Goal: Task Accomplishment & Management: Manage account settings

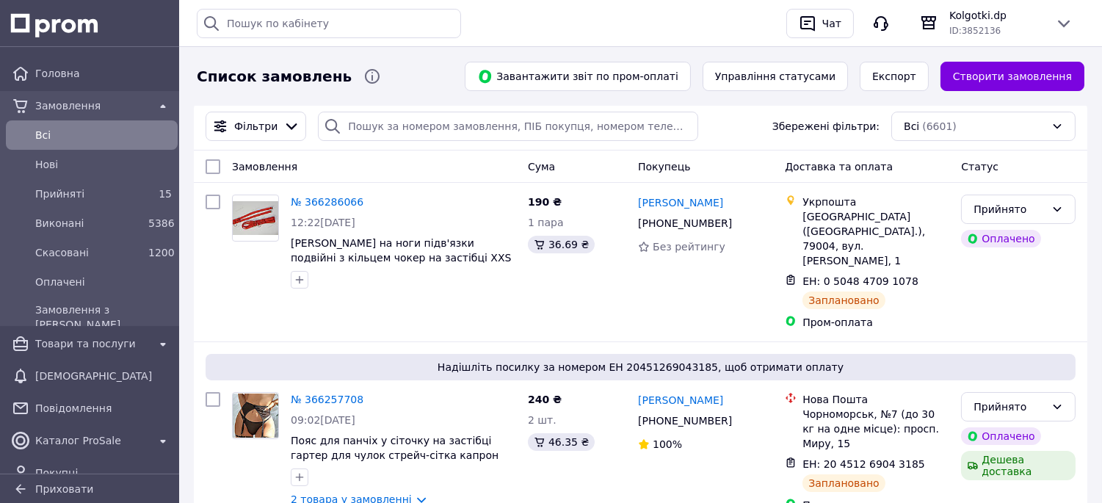
click at [101, 134] on span "Всi" at bounding box center [103, 135] width 137 height 15
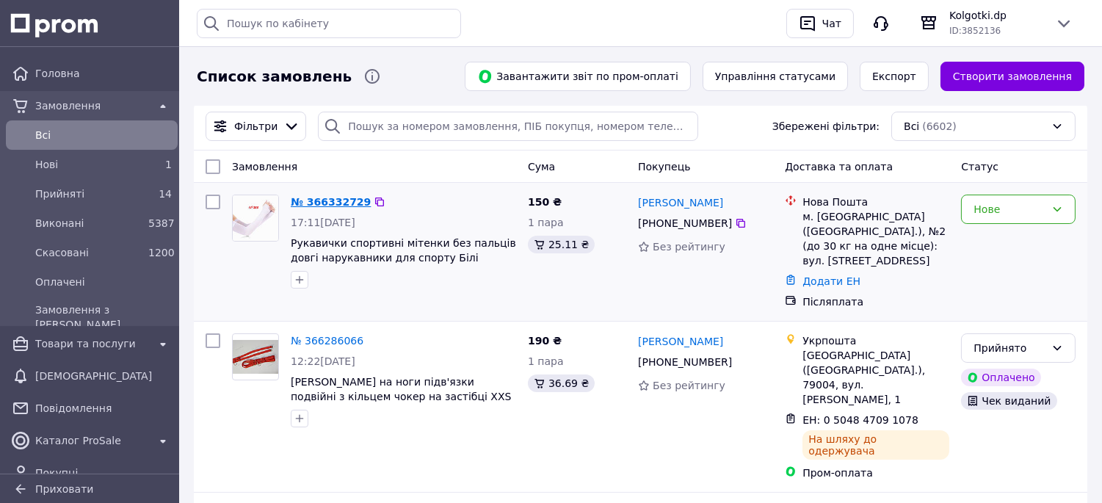
click at [330, 197] on link "№ 366332729" at bounding box center [331, 202] width 80 height 12
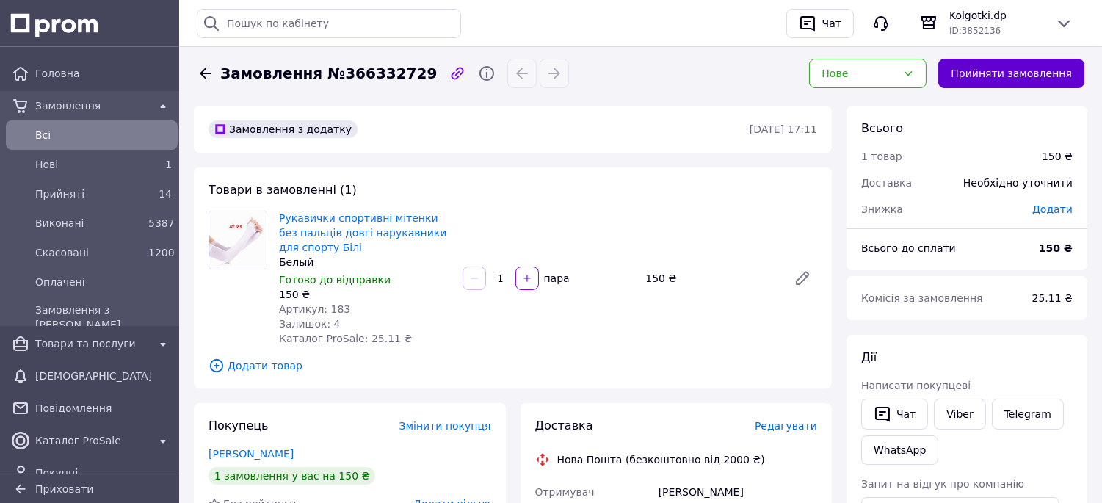
click at [995, 70] on button "Прийняти замовлення" at bounding box center [1012, 73] width 146 height 29
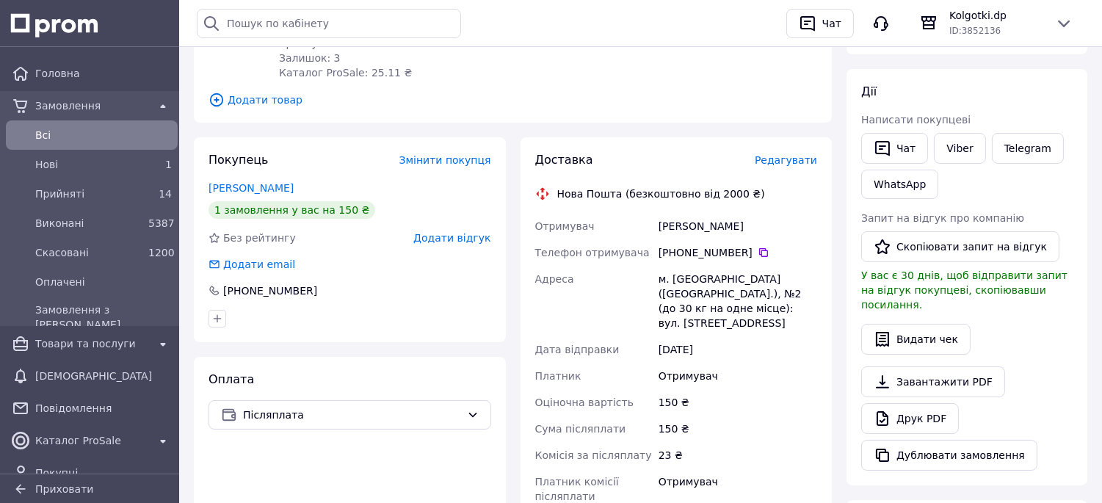
scroll to position [163, 0]
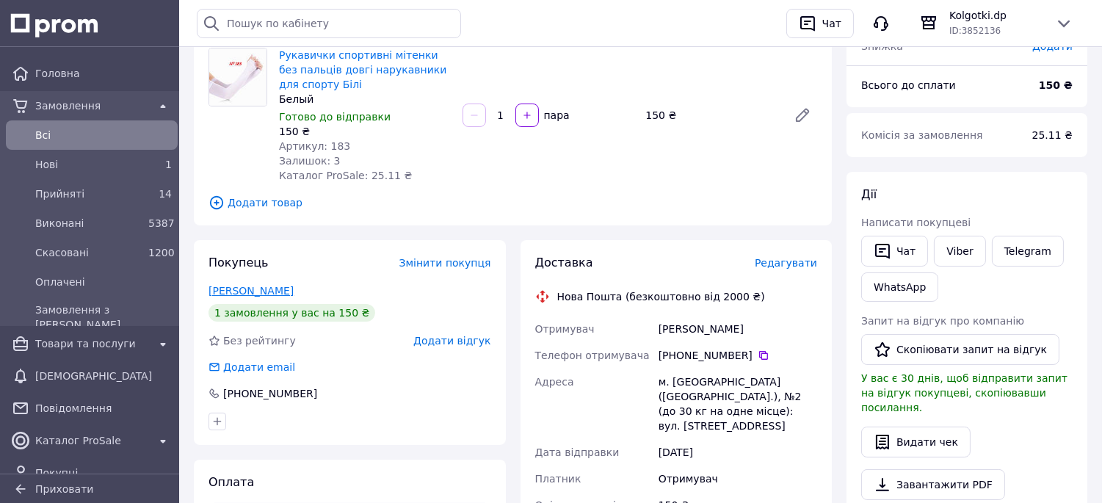
click at [257, 291] on link "Павлюченко Анна" at bounding box center [251, 291] width 85 height 12
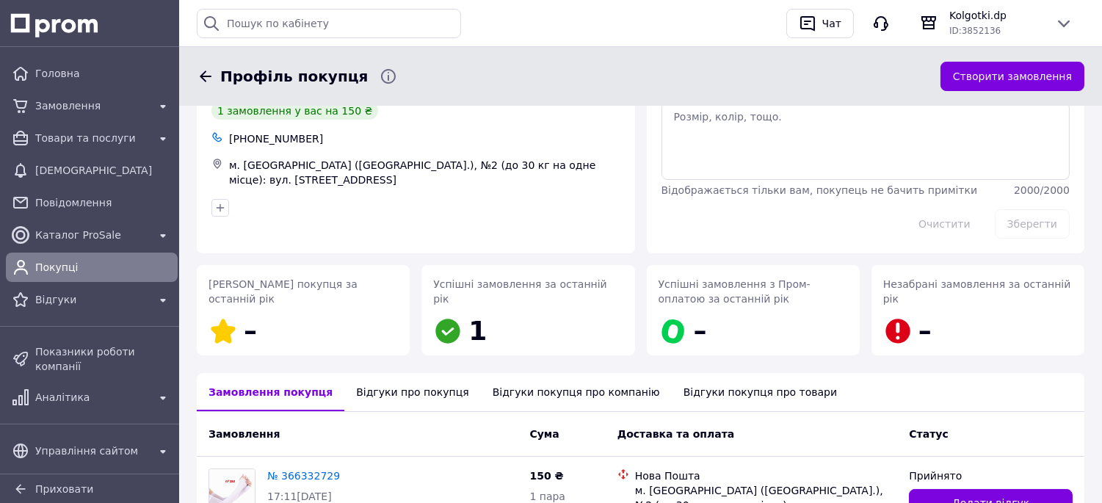
scroll to position [82, 0]
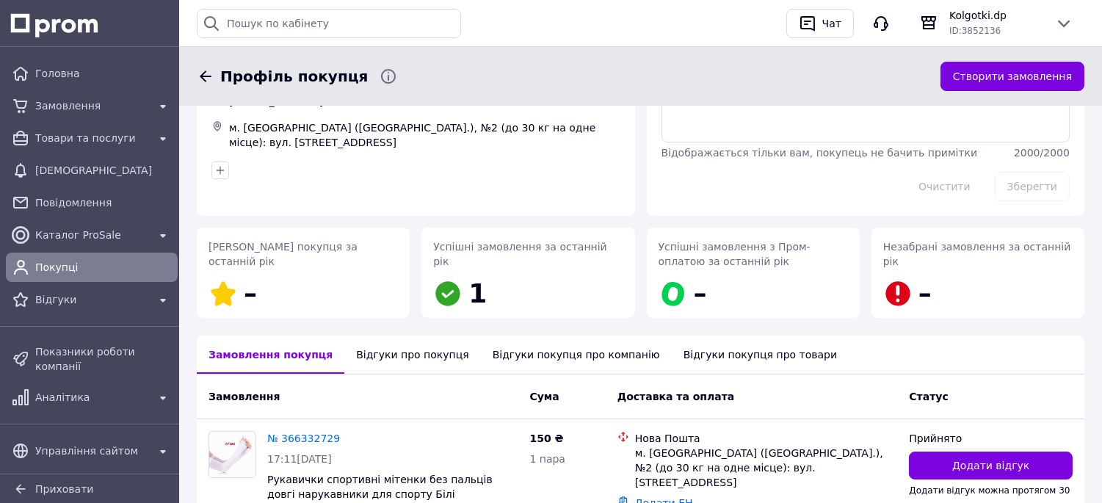
click at [207, 75] on icon at bounding box center [206, 77] width 18 height 18
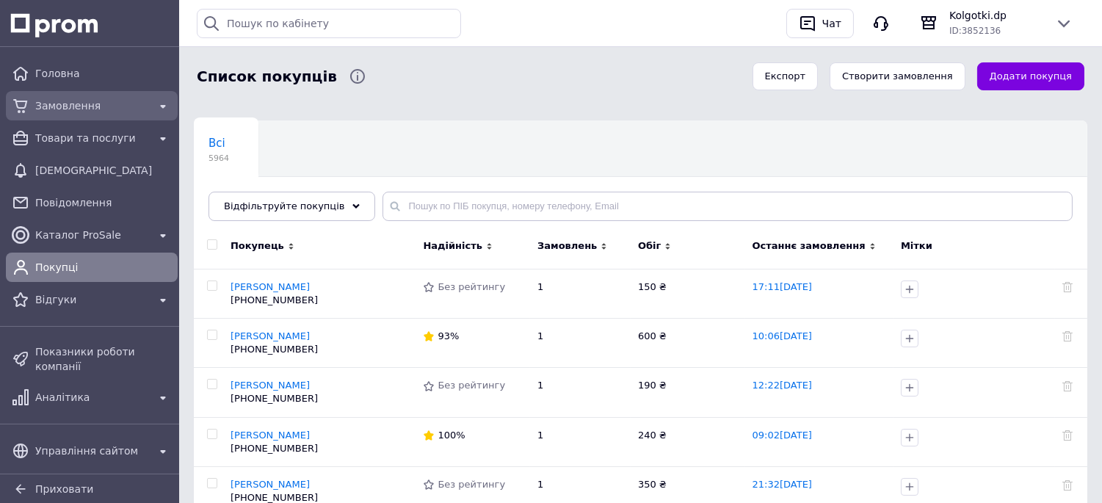
click at [79, 112] on span "Замовлення" at bounding box center [91, 105] width 113 height 15
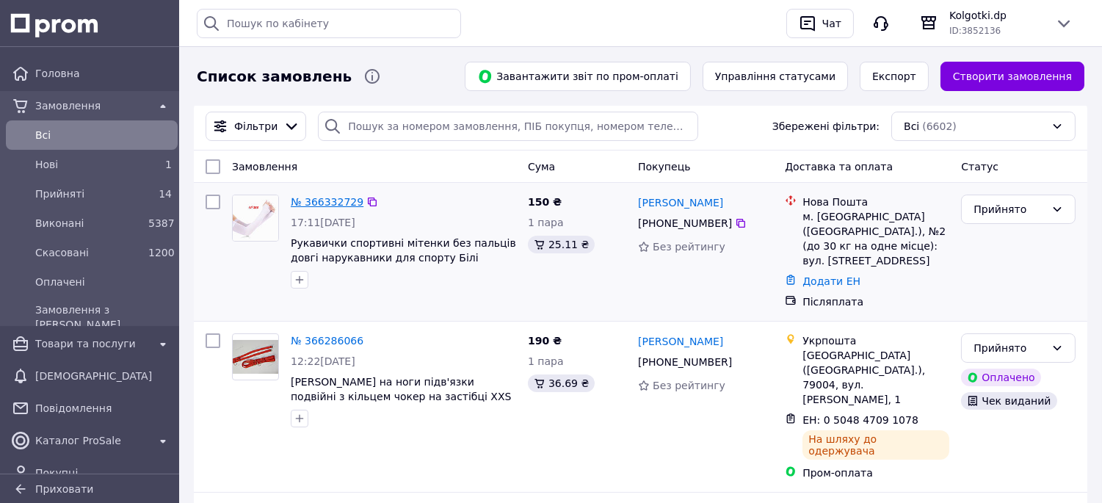
click at [323, 206] on link "№ 366332729" at bounding box center [327, 202] width 73 height 12
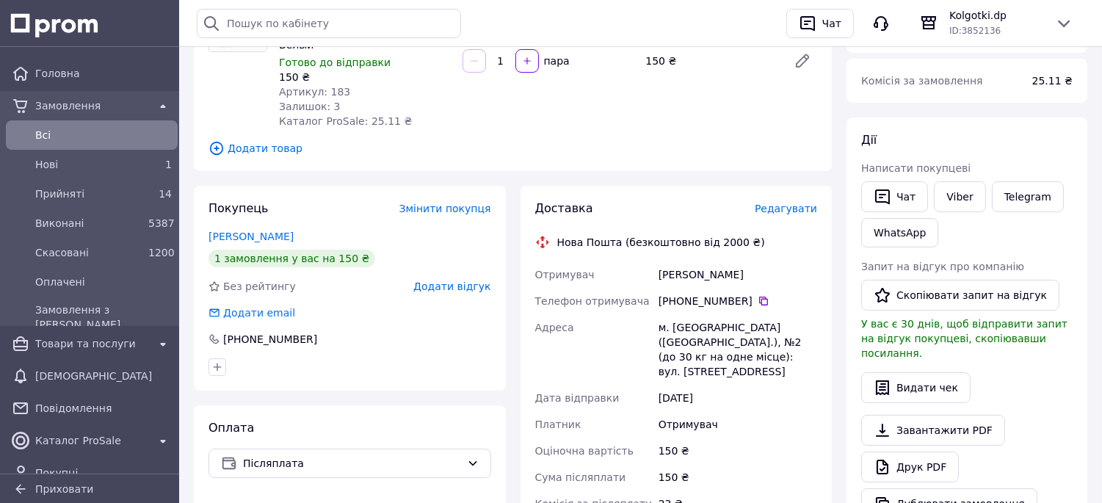
scroll to position [245, 0]
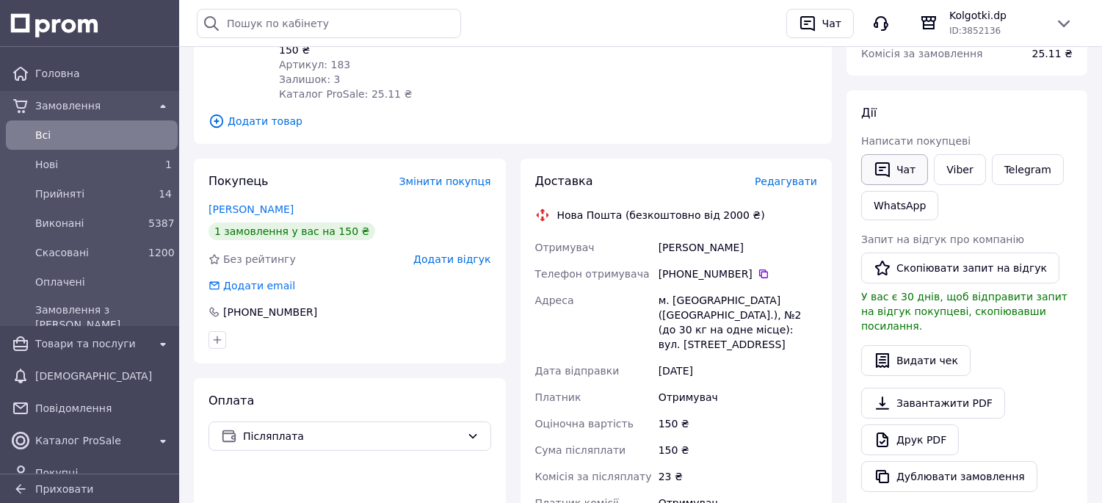
click at [899, 173] on button "Чат" at bounding box center [894, 169] width 67 height 31
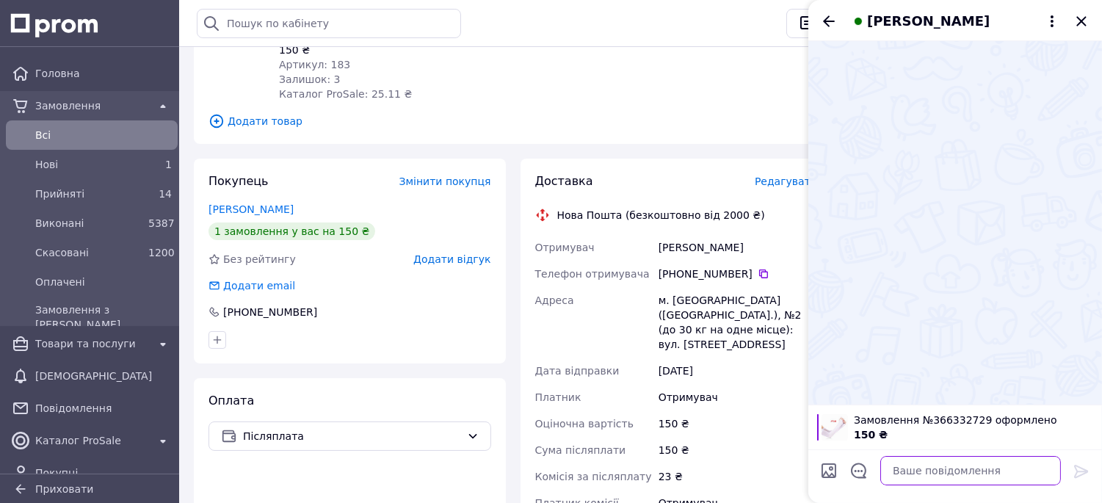
click at [906, 467] on textarea at bounding box center [971, 470] width 181 height 29
paste textarea "Добрий день! Ваше замовлення прийняте. Завтра відправимо. Дякуємо за Ваш вибір!"
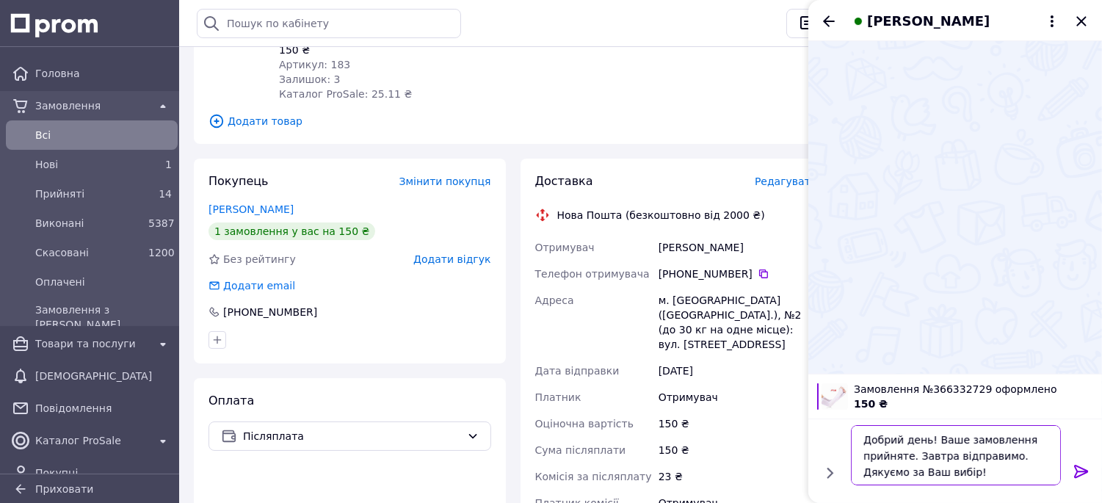
type textarea "Добрий день! Ваше замовлення прийняте. Завтра відправимо. Дякуємо за Ваш вибір!"
click at [1082, 471] on icon at bounding box center [1081, 471] width 14 height 13
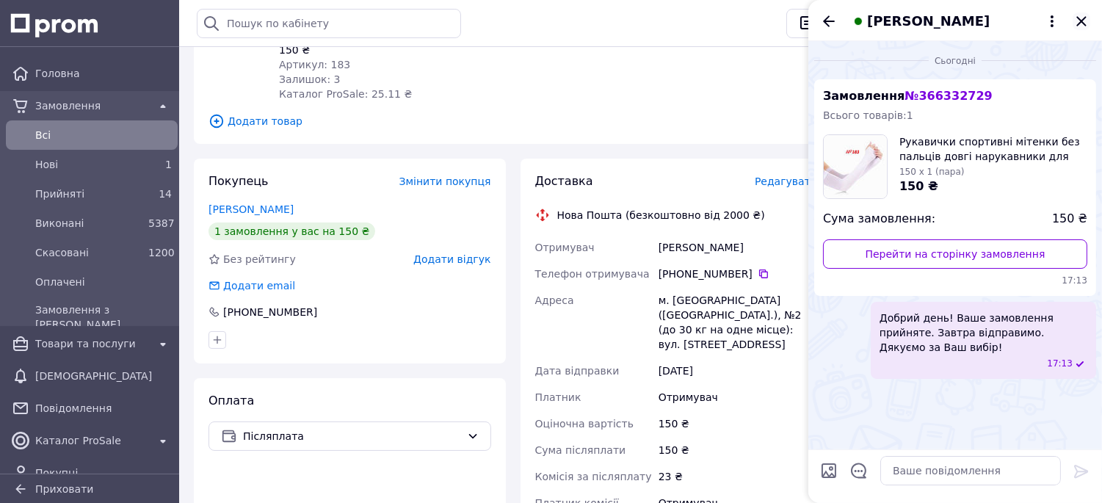
click at [1081, 18] on icon "Закрити" at bounding box center [1082, 21] width 18 height 18
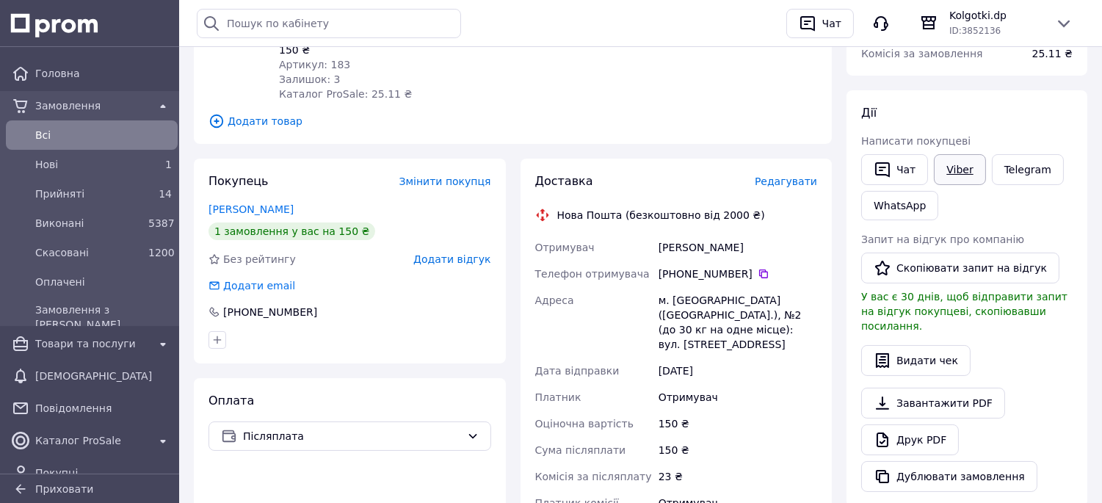
click at [956, 178] on link "Viber" at bounding box center [959, 169] width 51 height 31
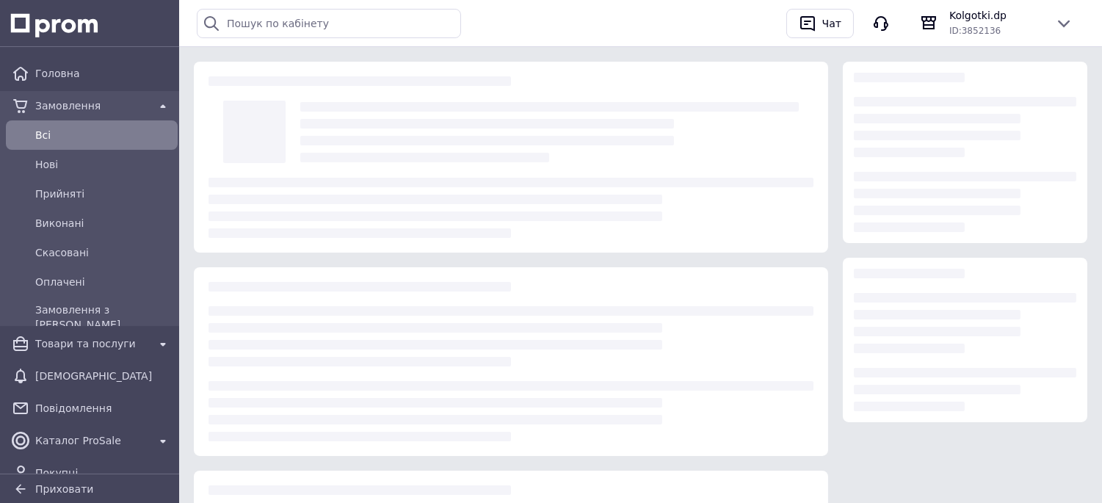
scroll to position [200, 0]
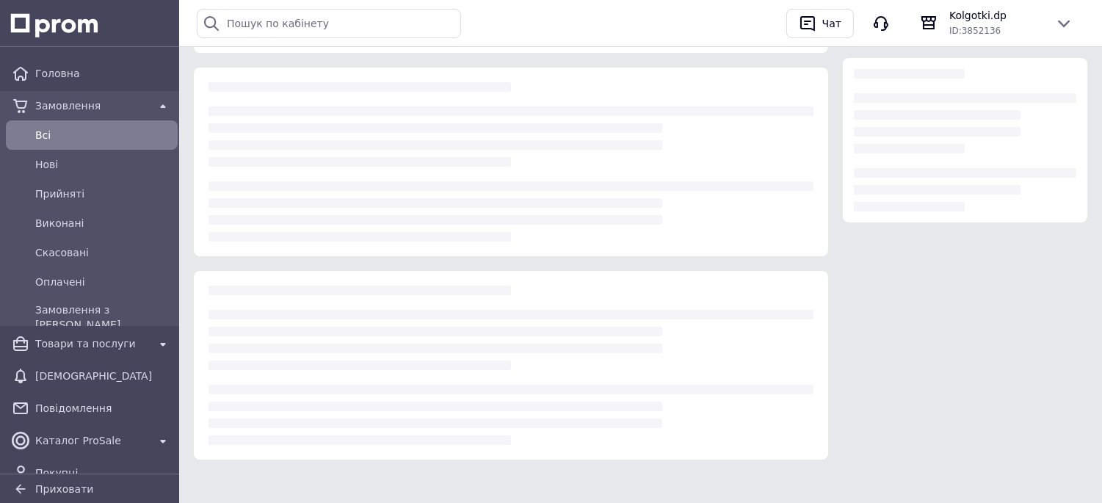
click at [70, 136] on span "Всi" at bounding box center [103, 135] width 137 height 15
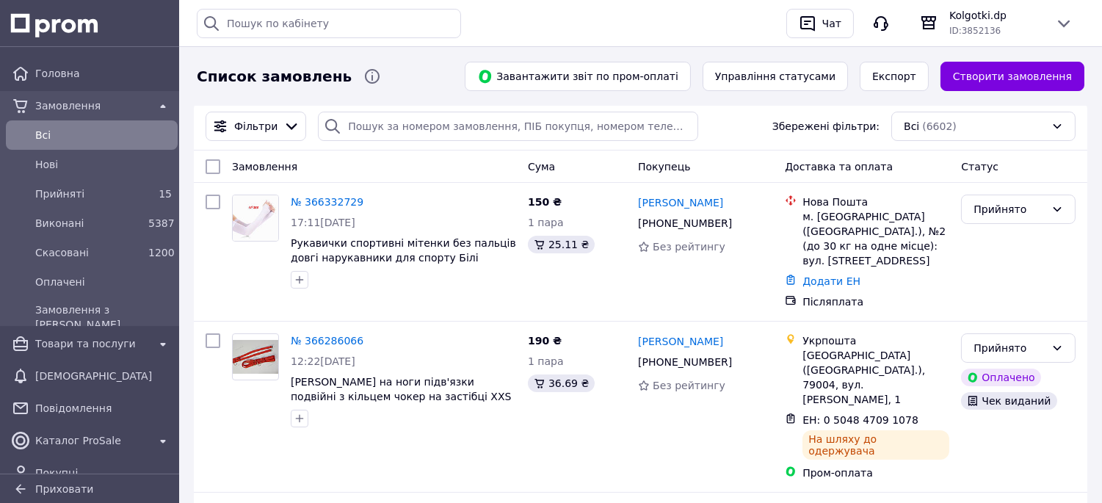
click at [68, 140] on span "Всi" at bounding box center [103, 135] width 137 height 15
click at [87, 344] on span "Товари та послуги" at bounding box center [91, 343] width 113 height 15
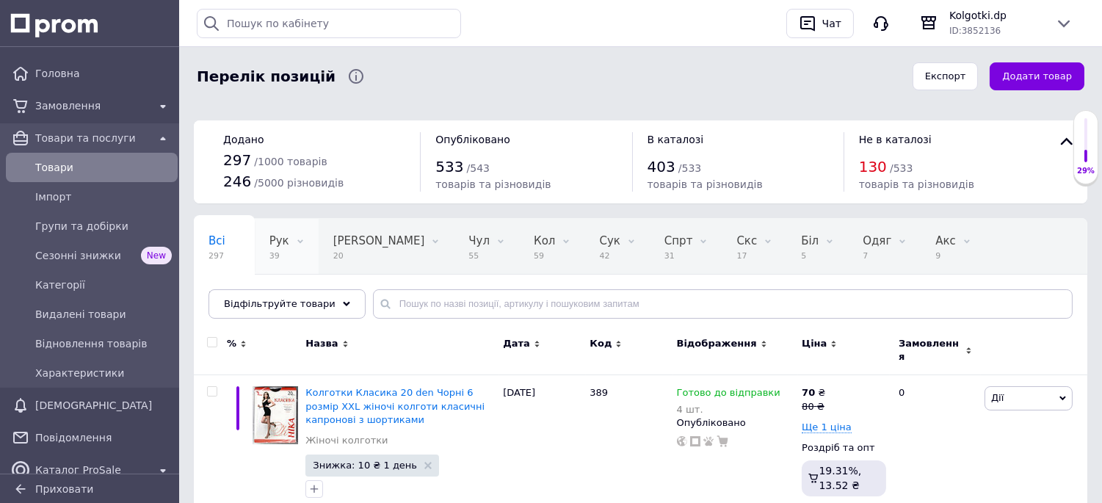
click at [275, 248] on div "Рук 39" at bounding box center [287, 247] width 64 height 56
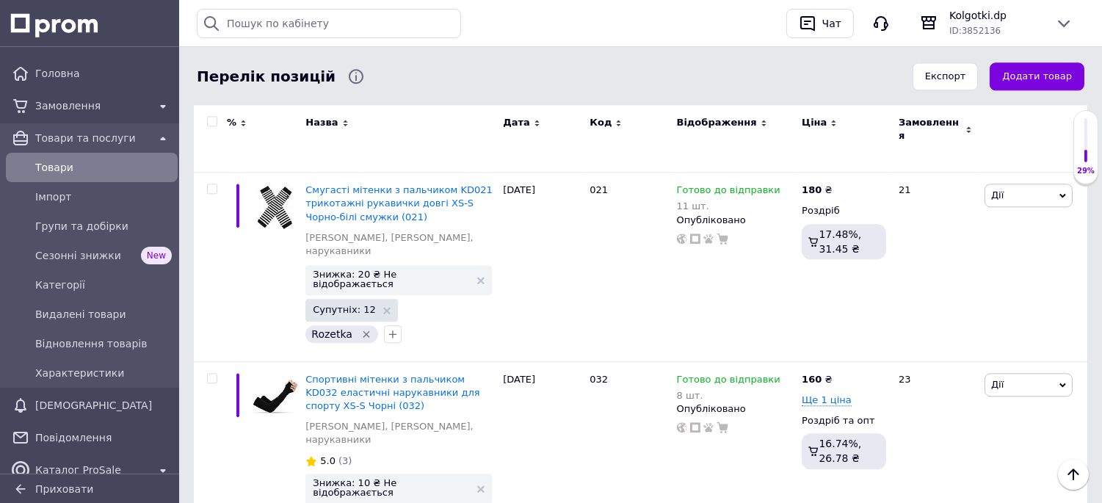
scroll to position [6311, 0]
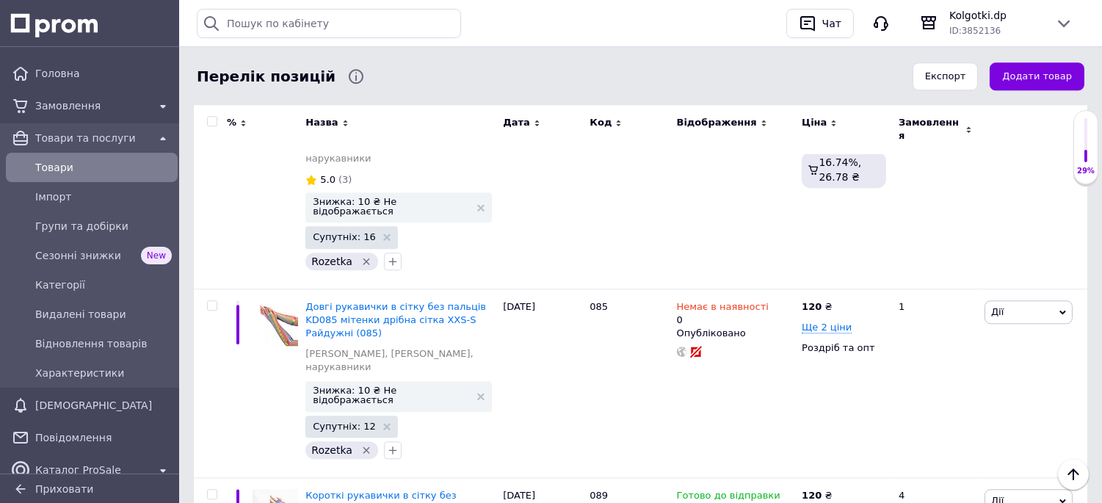
scroll to position [6712, 0]
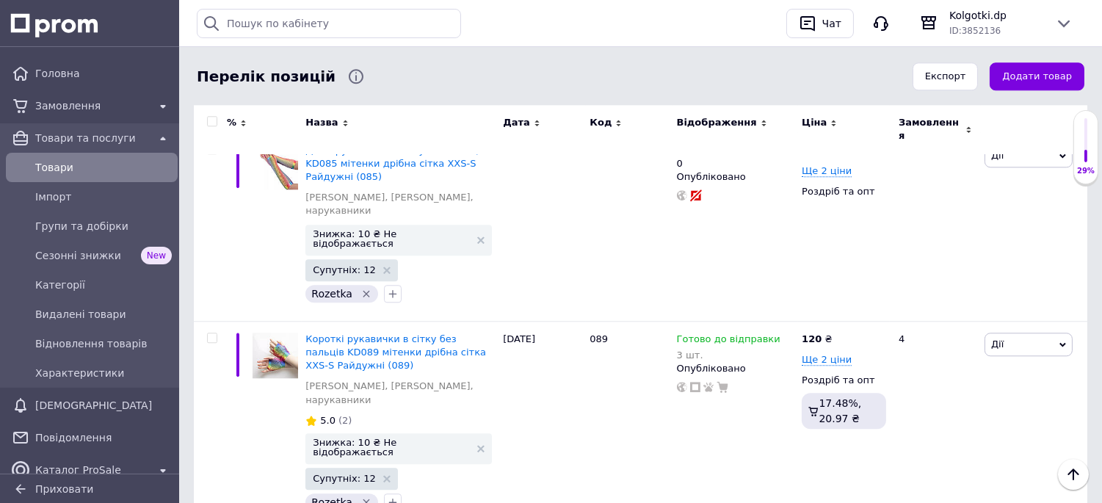
click at [87, 172] on span "Товари" at bounding box center [103, 167] width 137 height 15
click at [71, 170] on span "Товари" at bounding box center [103, 167] width 137 height 15
click at [71, 113] on div "Замовлення" at bounding box center [91, 105] width 119 height 21
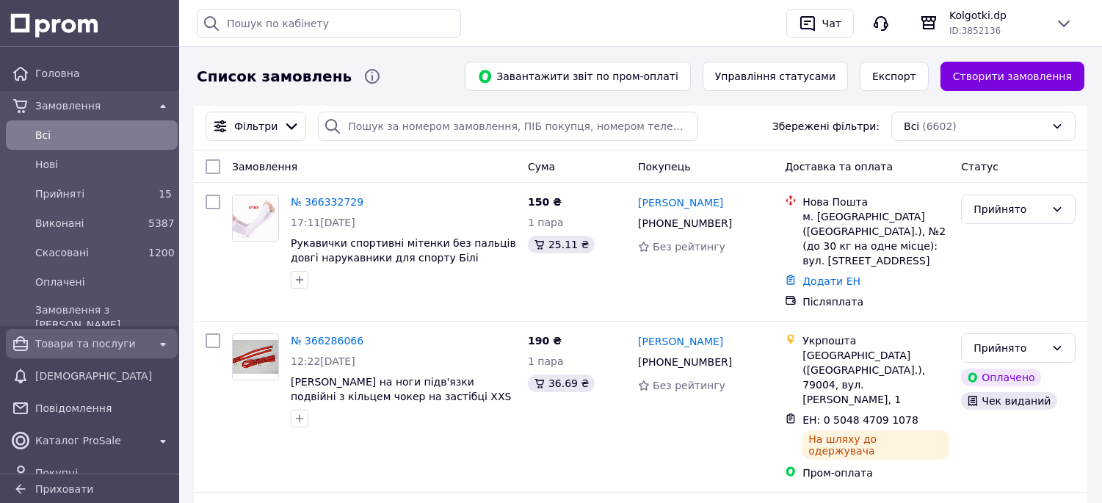
click at [65, 336] on span "Товари та послуги" at bounding box center [91, 343] width 113 height 15
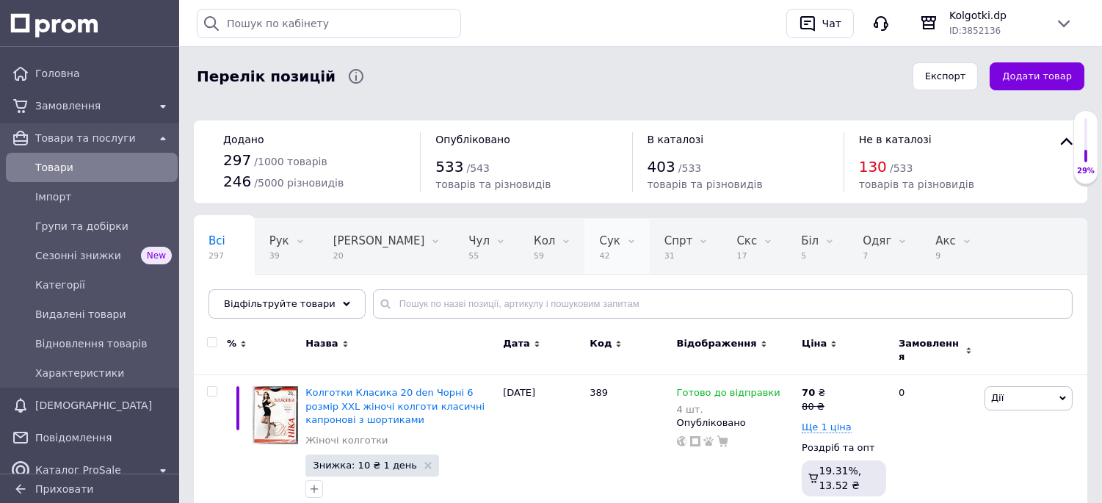
click at [599, 253] on span "42" at bounding box center [609, 255] width 21 height 11
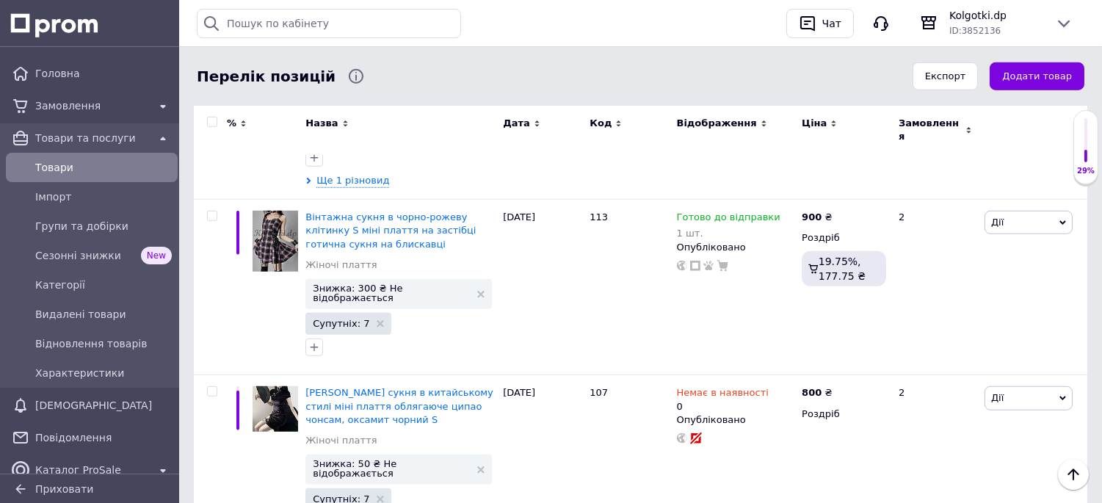
scroll to position [2285, 0]
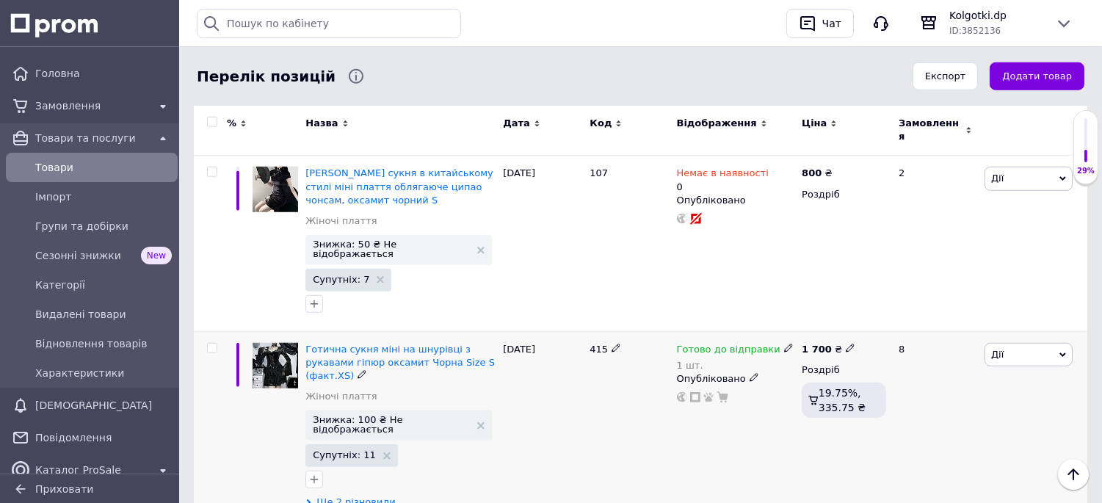
click at [371, 496] on span "Ще 2 різновиди" at bounding box center [356, 502] width 79 height 13
drag, startPoint x: 704, startPoint y: 385, endPoint x: 662, endPoint y: 386, distance: 41.9
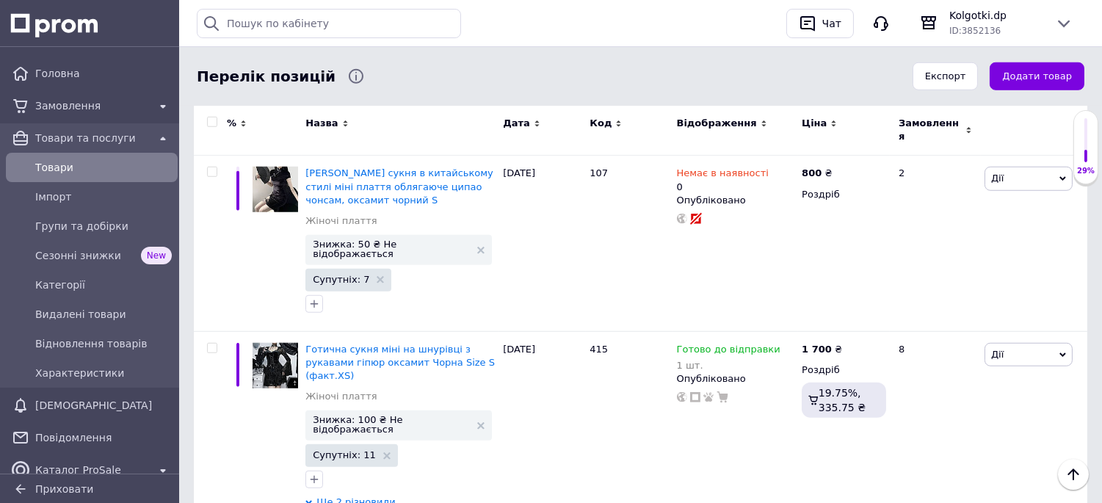
type input "1"
